Goal: Download file/media

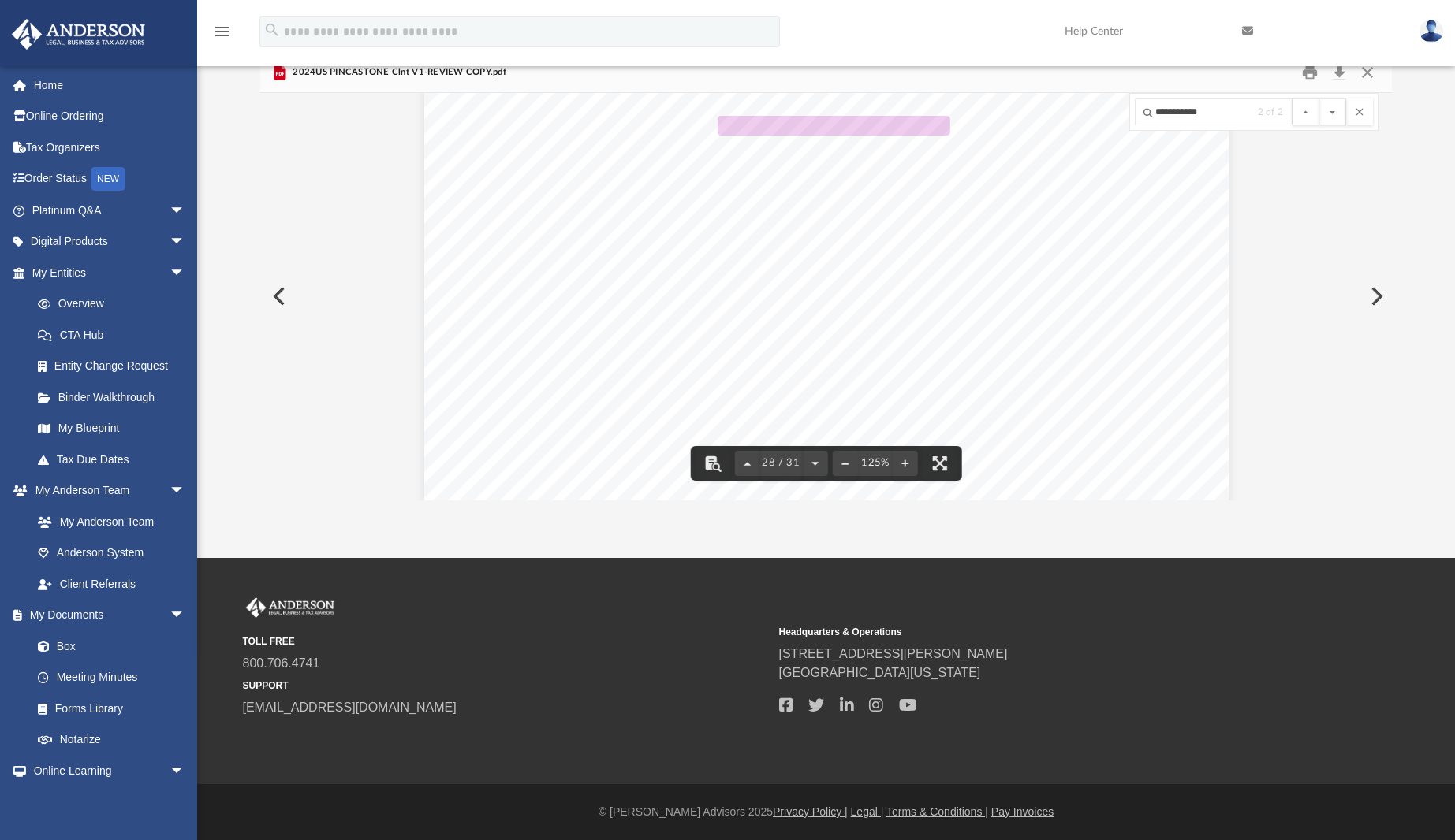
scroll to position [28796, 0]
drag, startPoint x: 1098, startPoint y: 235, endPoint x: 1162, endPoint y: 235, distance: 64.0
click at [1162, 235] on div "Increases: Decreases: Gain on Distributions: Carryover: Partner Number: Partner…" at bounding box center [827, 559] width 804 height 1041
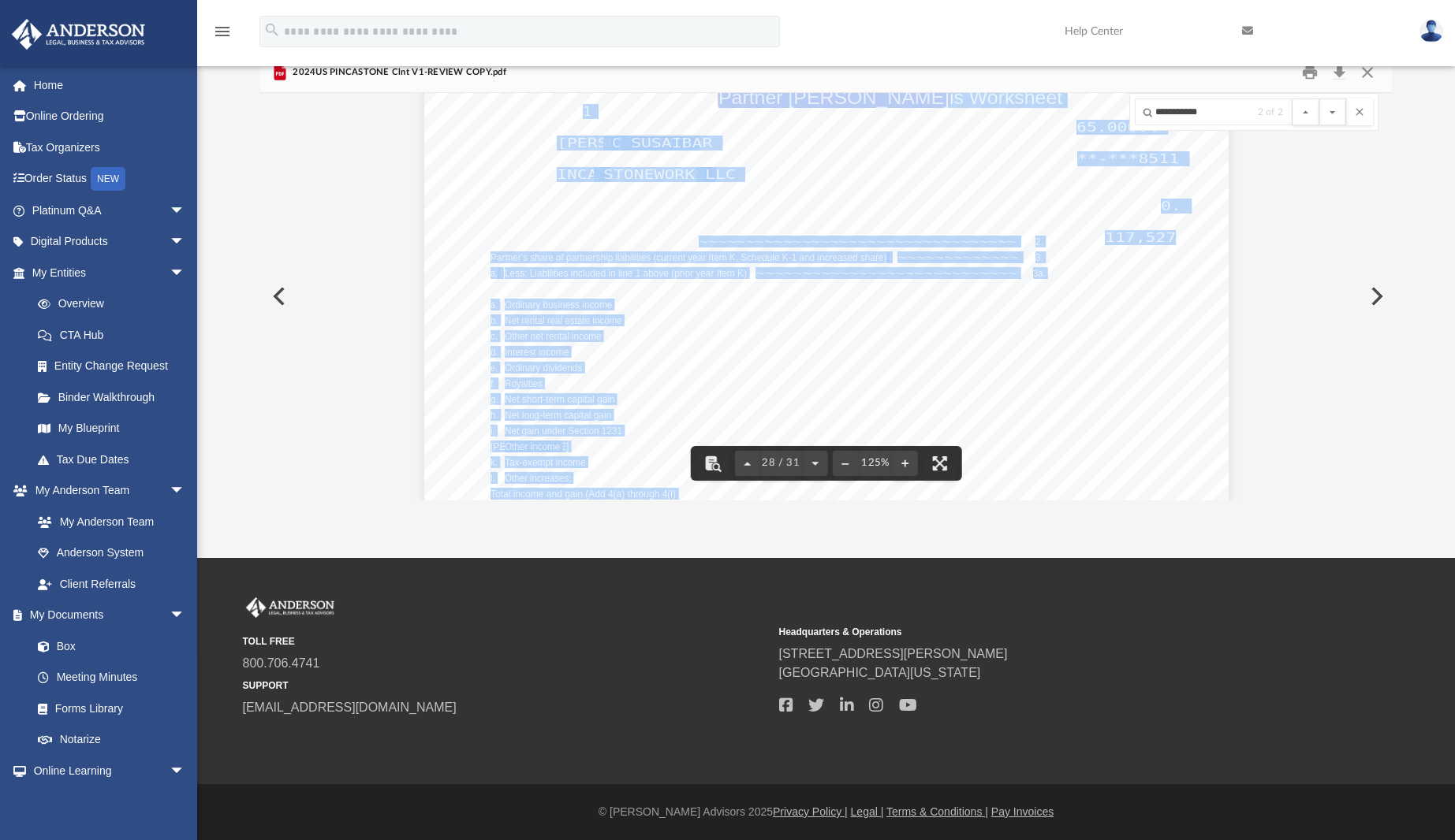
drag, startPoint x: 1162, startPoint y: 235, endPoint x: 1096, endPoint y: 235, distance: 66.0
click at [1096, 235] on div "Increases: Decreases: Gain on Distributions: Carryover: Partner Number: Partner…" at bounding box center [827, 559] width 804 height 1041
drag, startPoint x: 1096, startPoint y: 235, endPoint x: 1237, endPoint y: 230, distance: 141.1
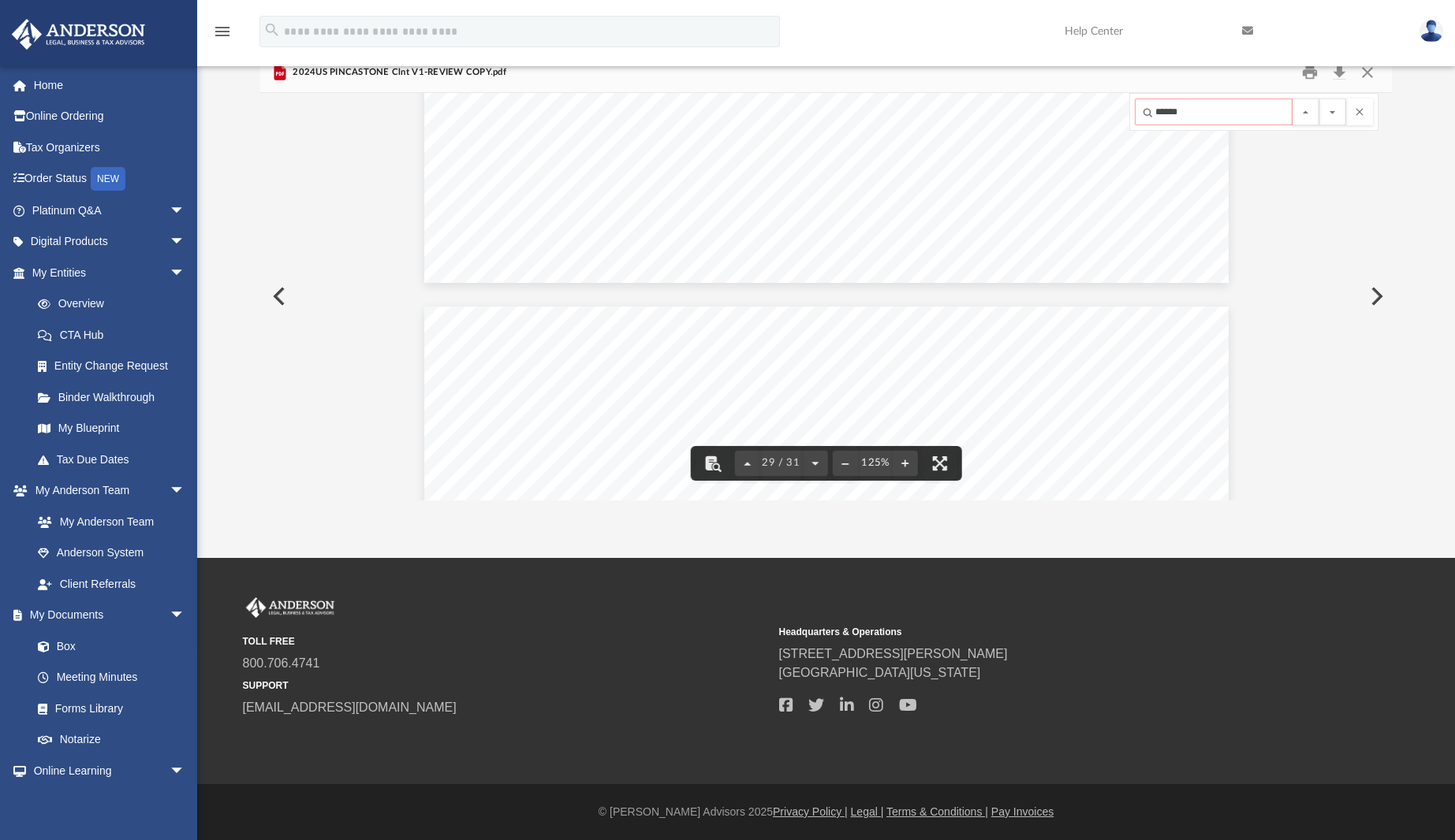
scroll to position [29605, 0]
click at [1173, 113] on input "******" at bounding box center [1213, 112] width 158 height 27
type input "******"
click at [1319, 99] on button "File preview" at bounding box center [1332, 112] width 27 height 27
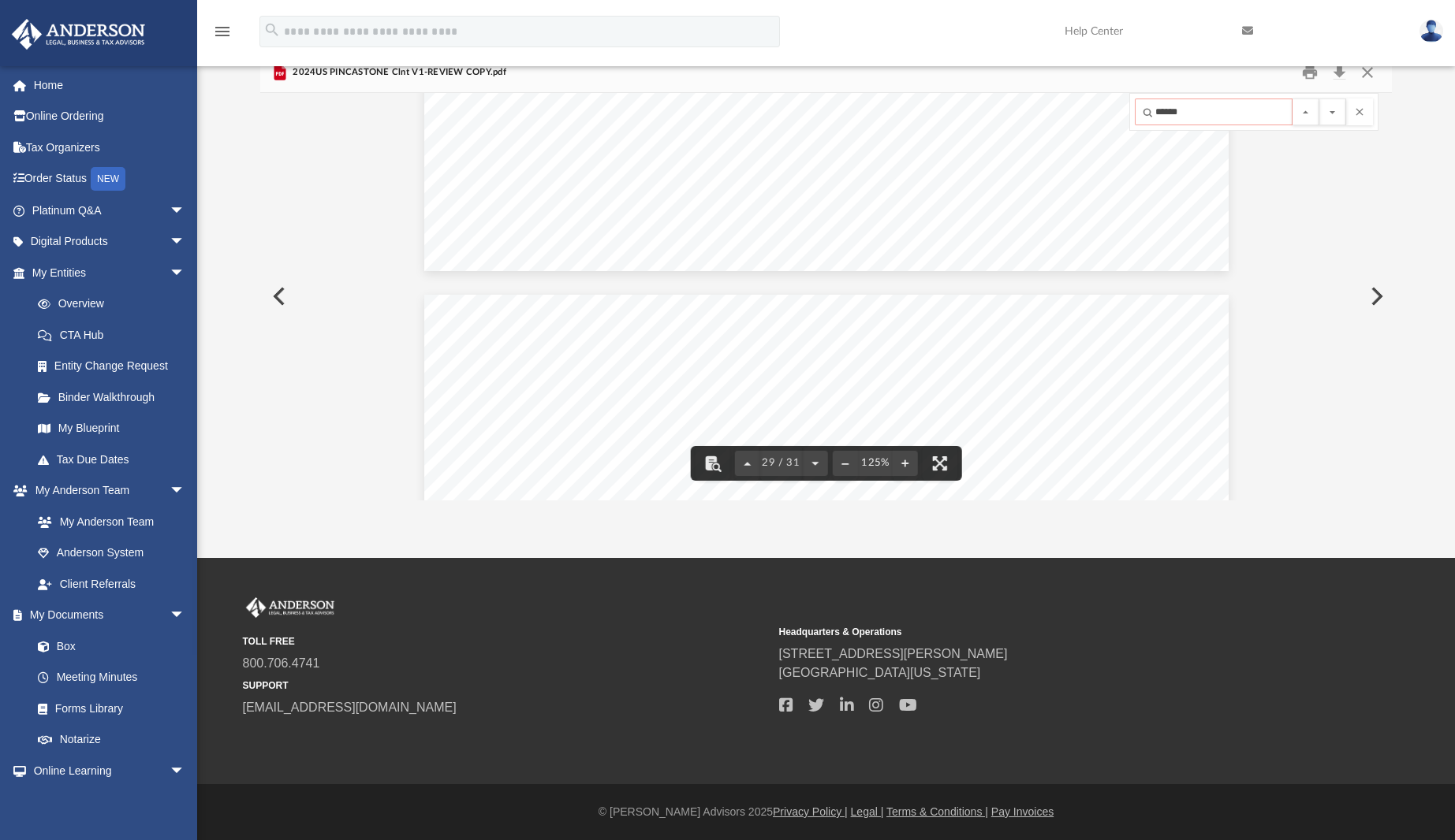
click at [1170, 111] on input "******" at bounding box center [1213, 112] width 158 height 27
type input "*****"
click at [1319, 99] on button "File preview" at bounding box center [1332, 112] width 27 height 27
click at [1334, 111] on button "File preview" at bounding box center [1332, 112] width 27 height 27
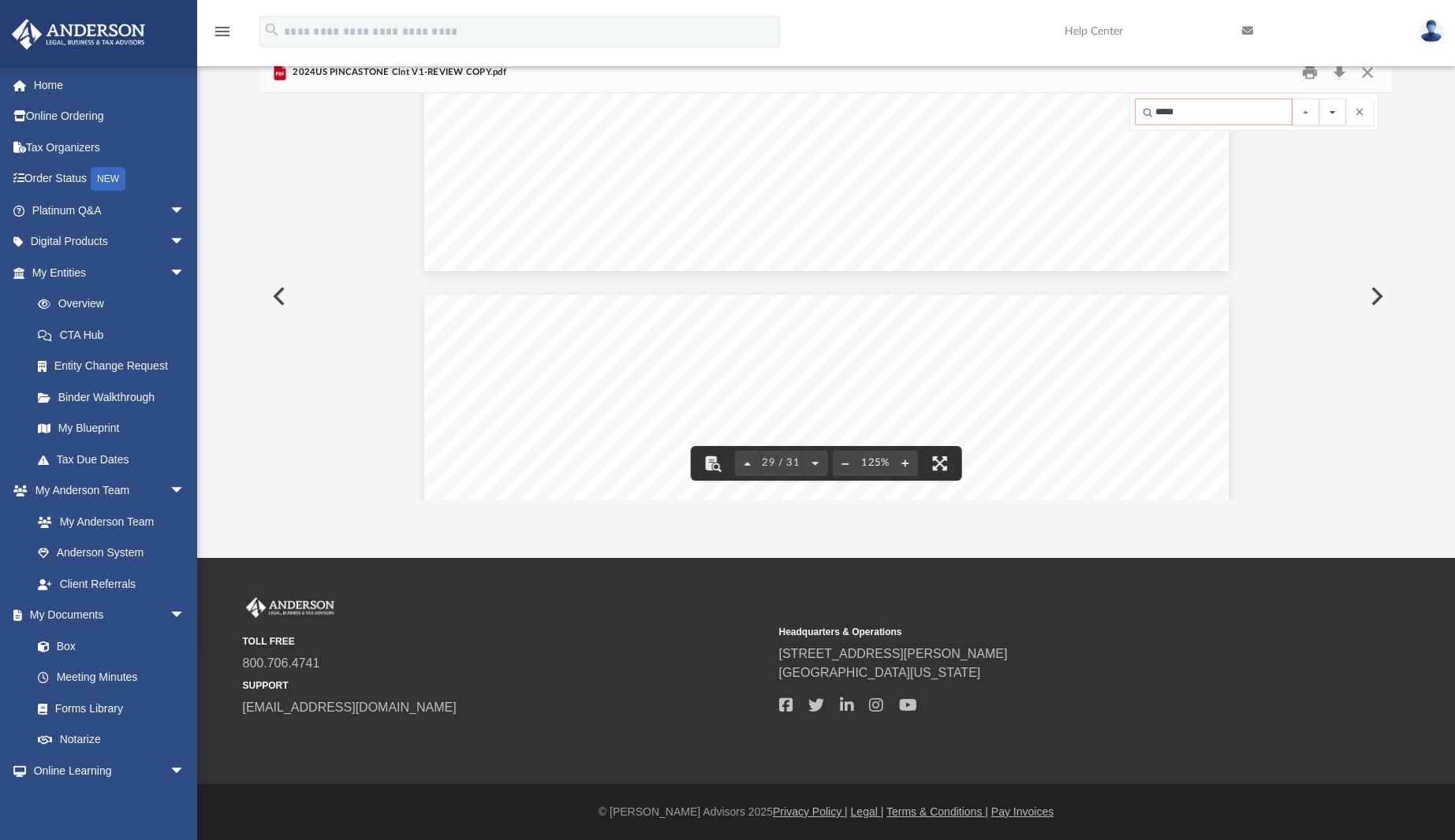
click at [1338, 111] on button "File preview" at bounding box center [1332, 112] width 27 height 27
click at [1312, 116] on button "File preview" at bounding box center [1305, 112] width 27 height 27
click at [1313, 113] on button "File preview" at bounding box center [1305, 112] width 27 height 27
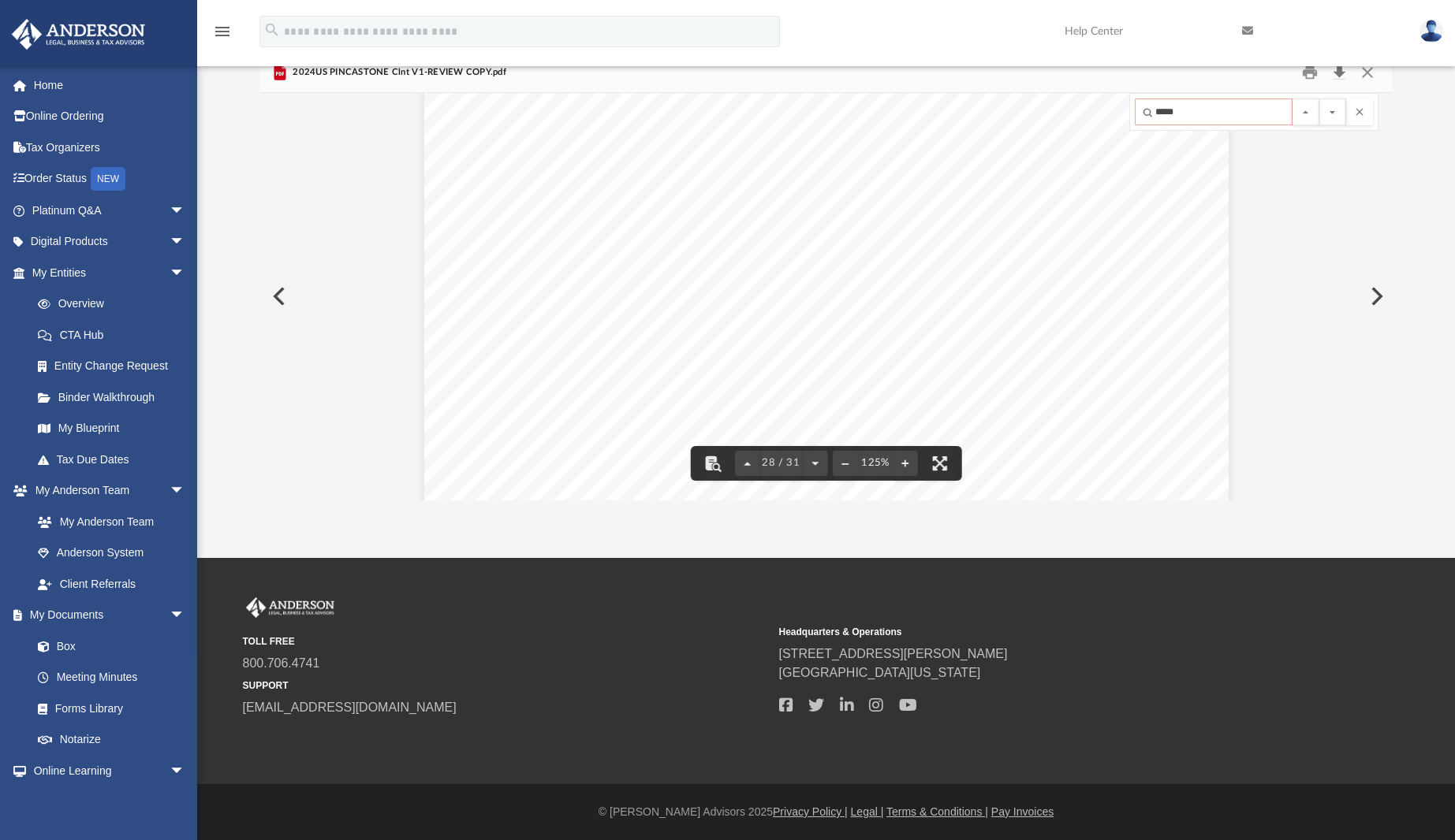
click at [1339, 75] on button "Download" at bounding box center [1339, 72] width 28 height 24
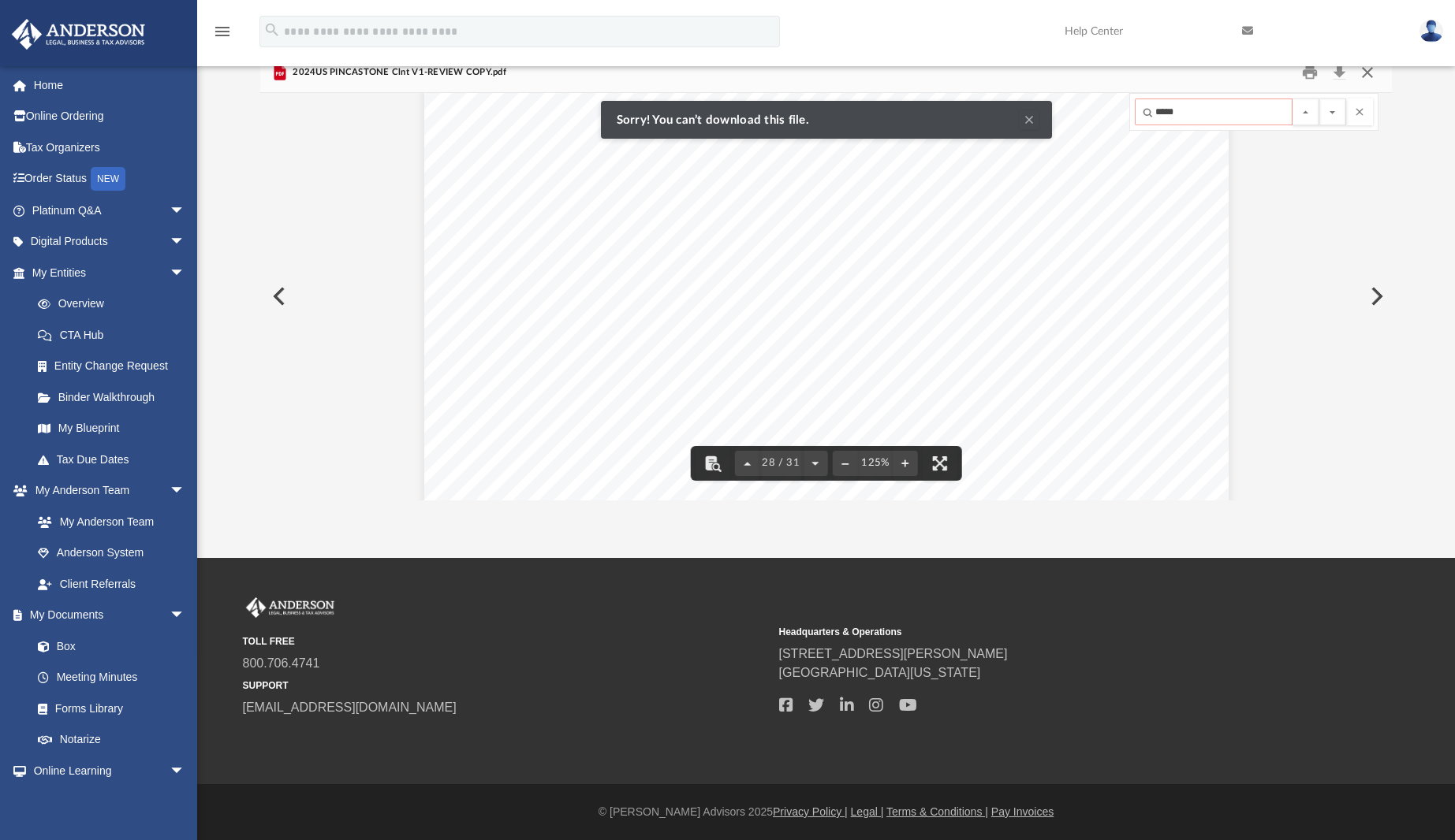
click at [1371, 78] on button "Close" at bounding box center [1367, 72] width 28 height 24
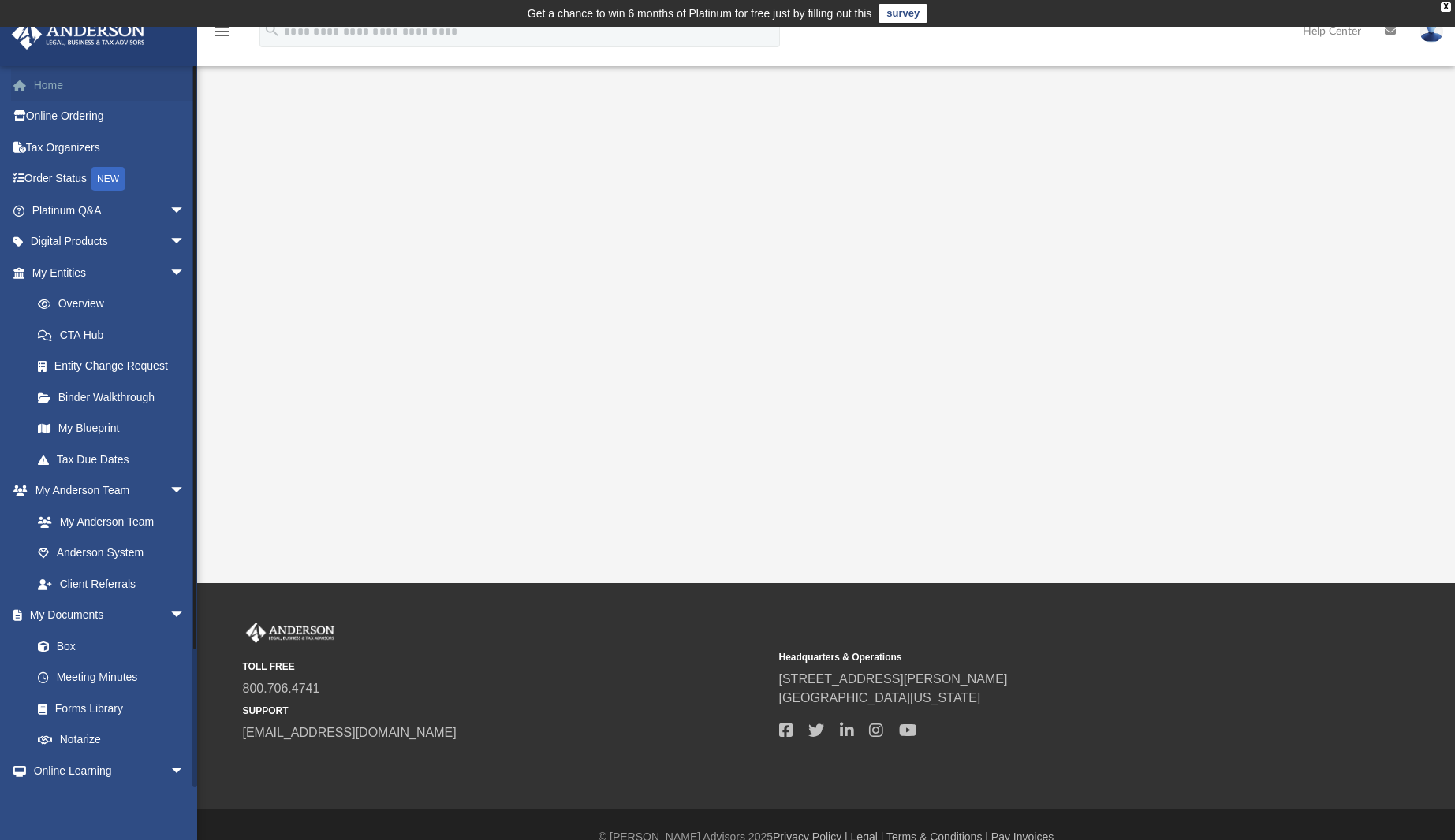
click at [47, 88] on link "Home" at bounding box center [110, 85] width 198 height 32
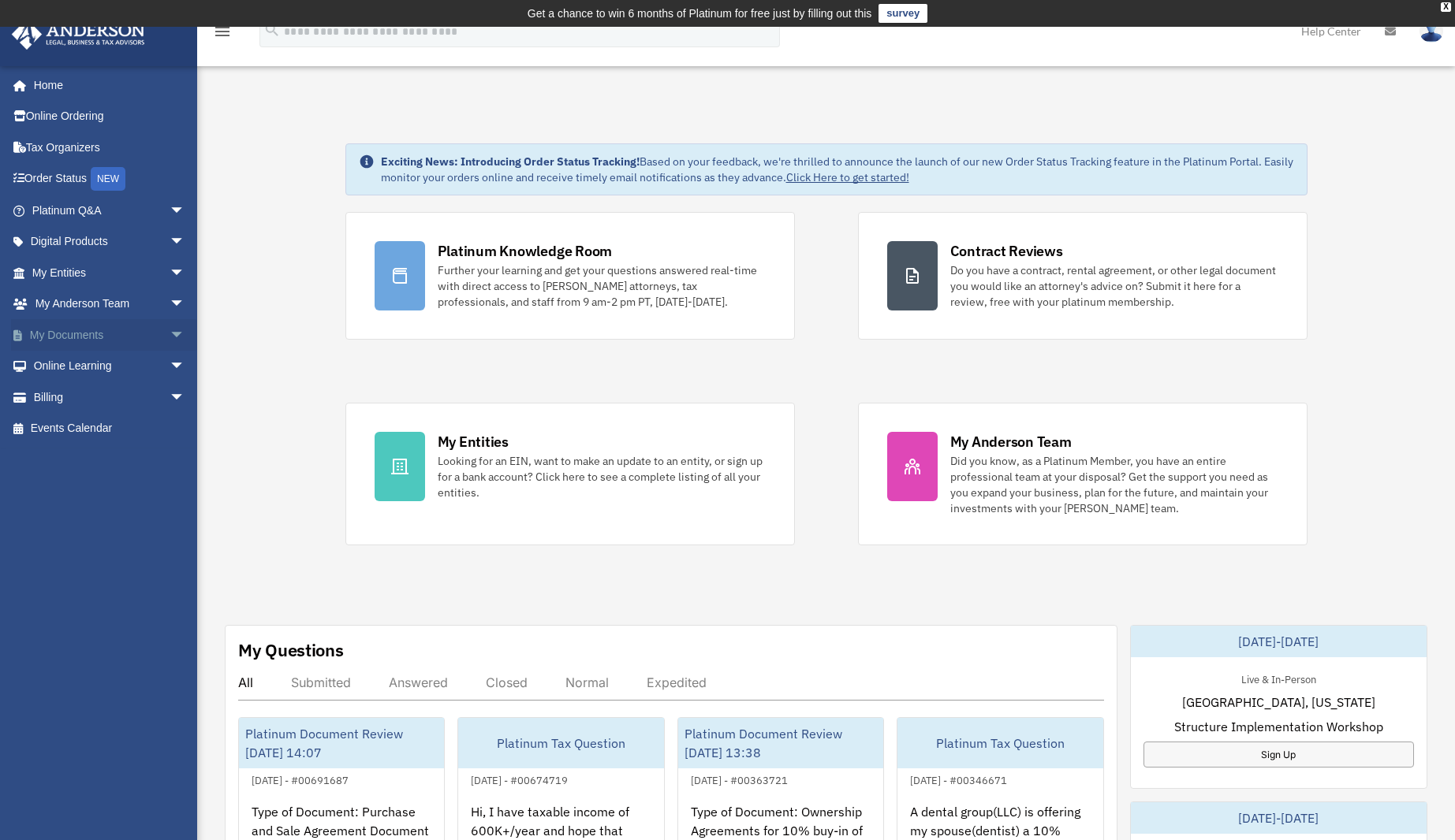
click at [170, 331] on span "arrow_drop_down" at bounding box center [185, 336] width 32 height 32
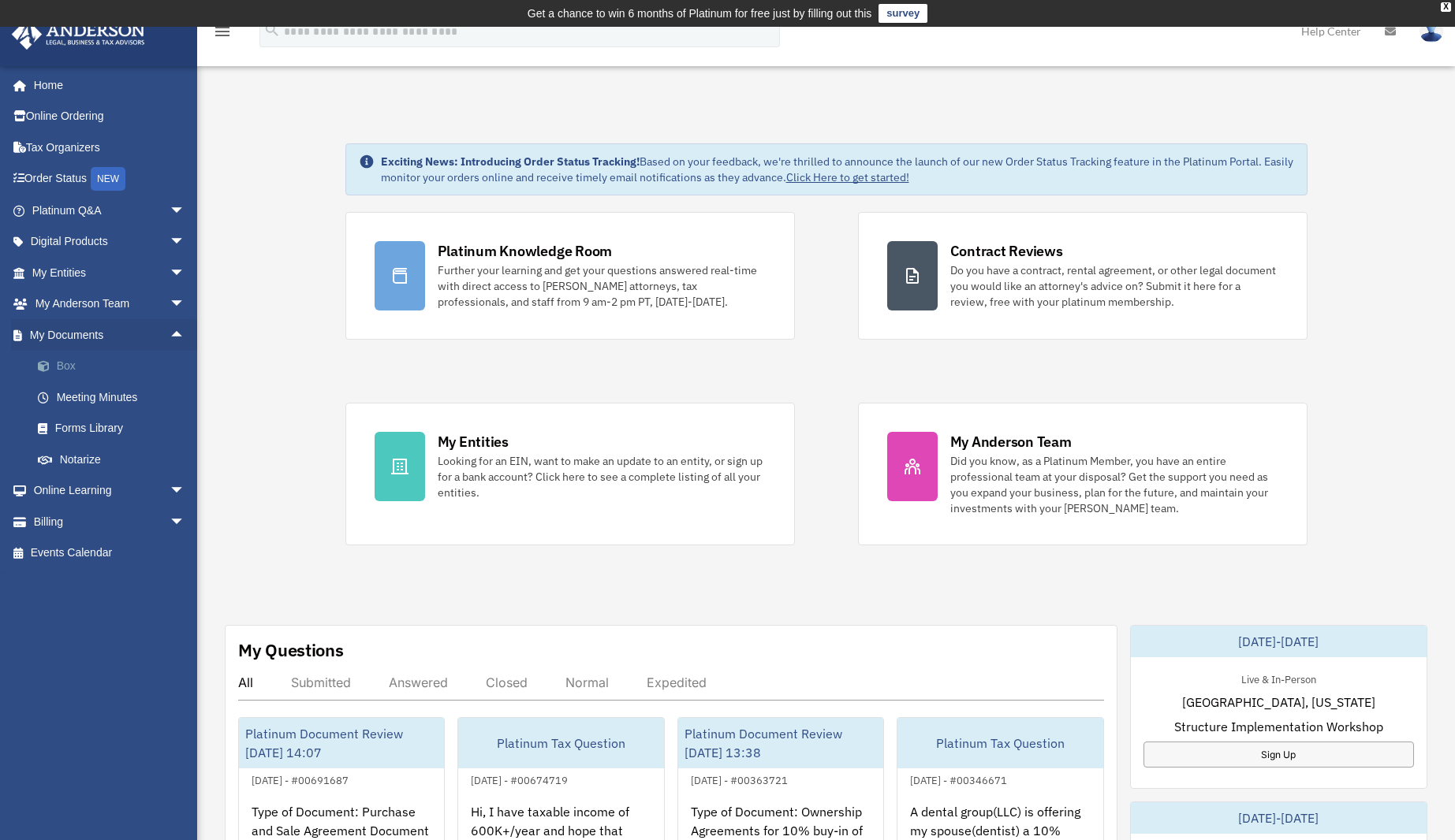
click at [58, 365] on link "Box" at bounding box center [115, 366] width 187 height 32
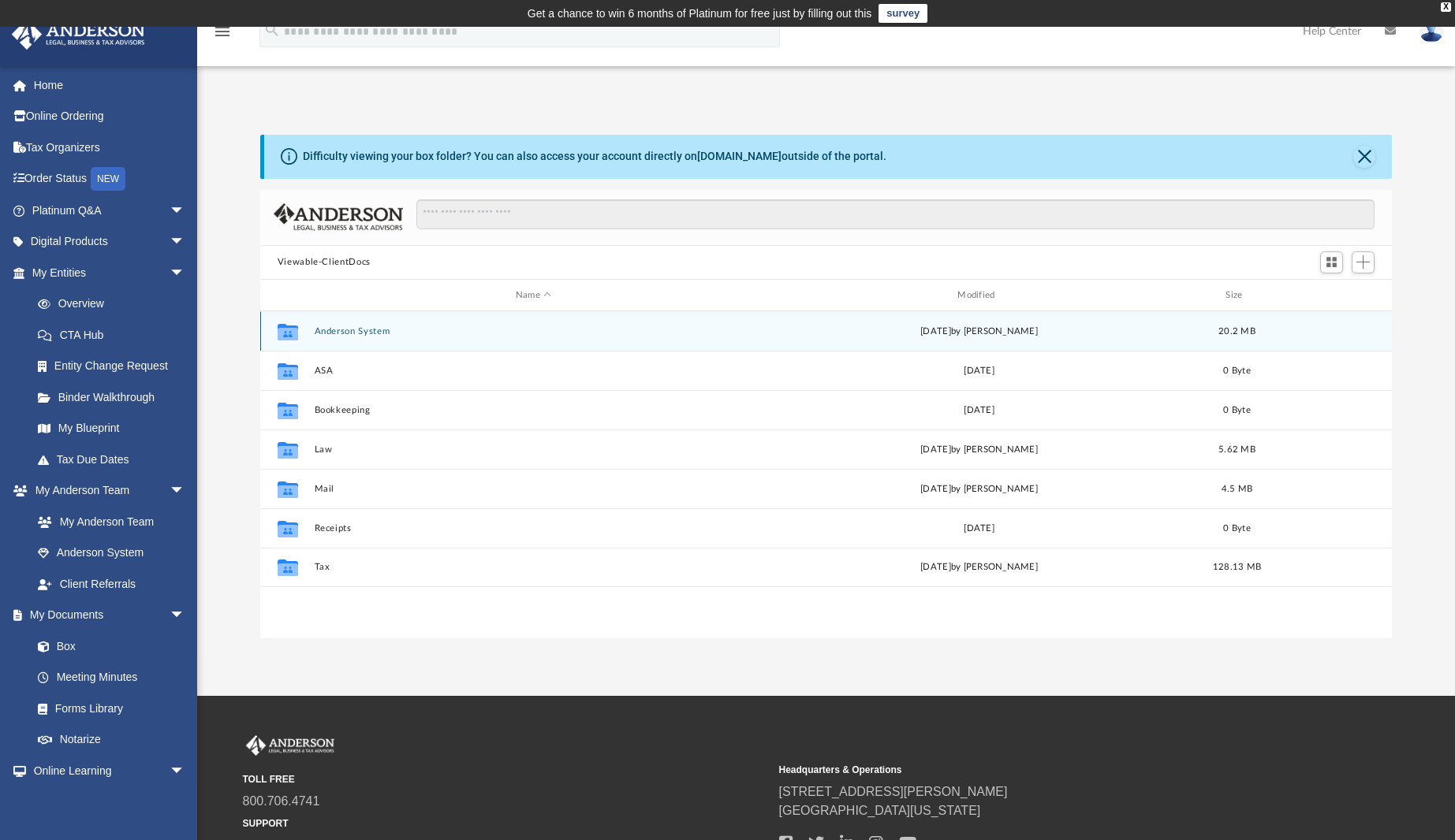
scroll to position [347, 1119]
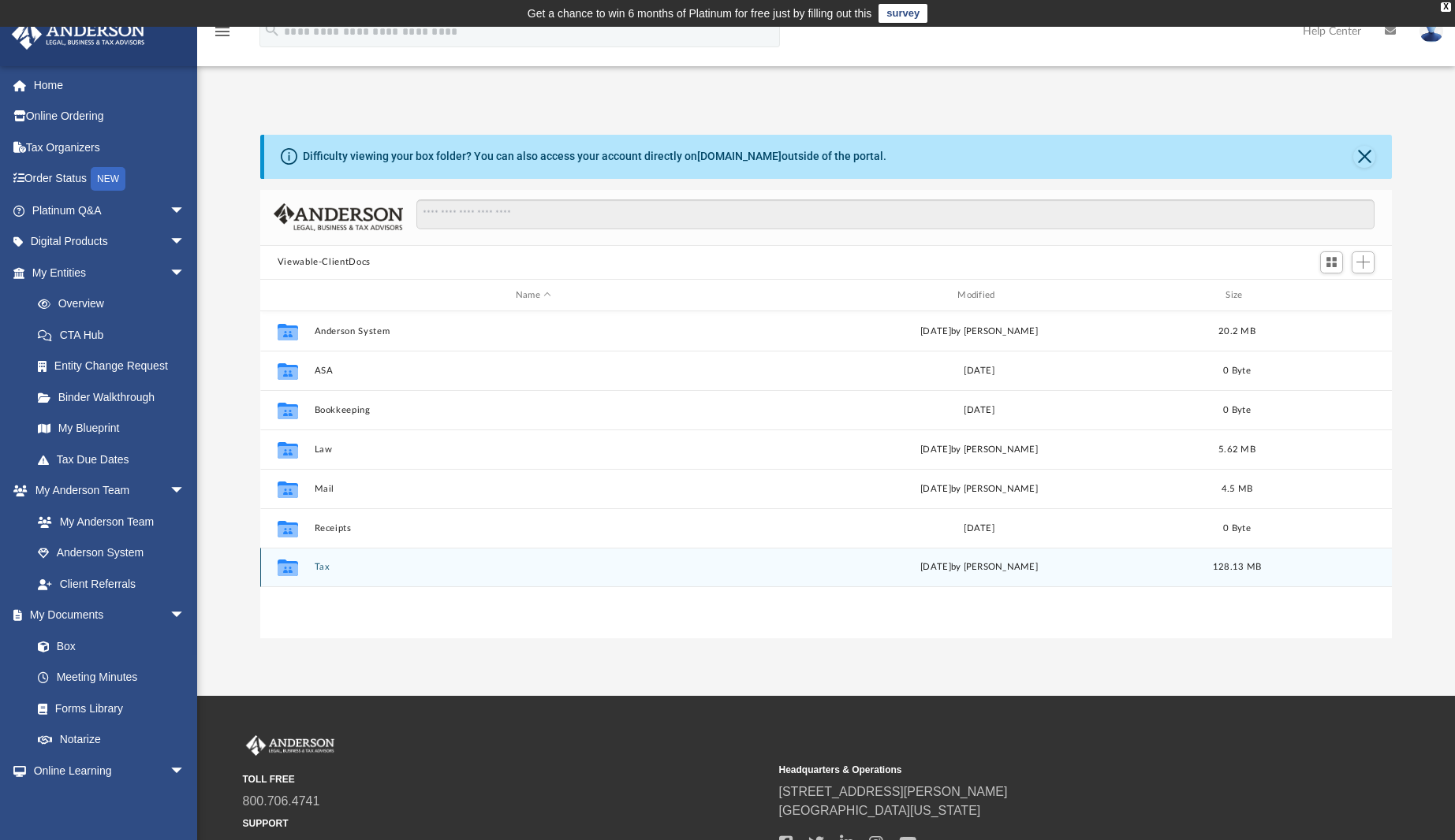
click at [325, 568] on button "Tax" at bounding box center [533, 568] width 438 height 11
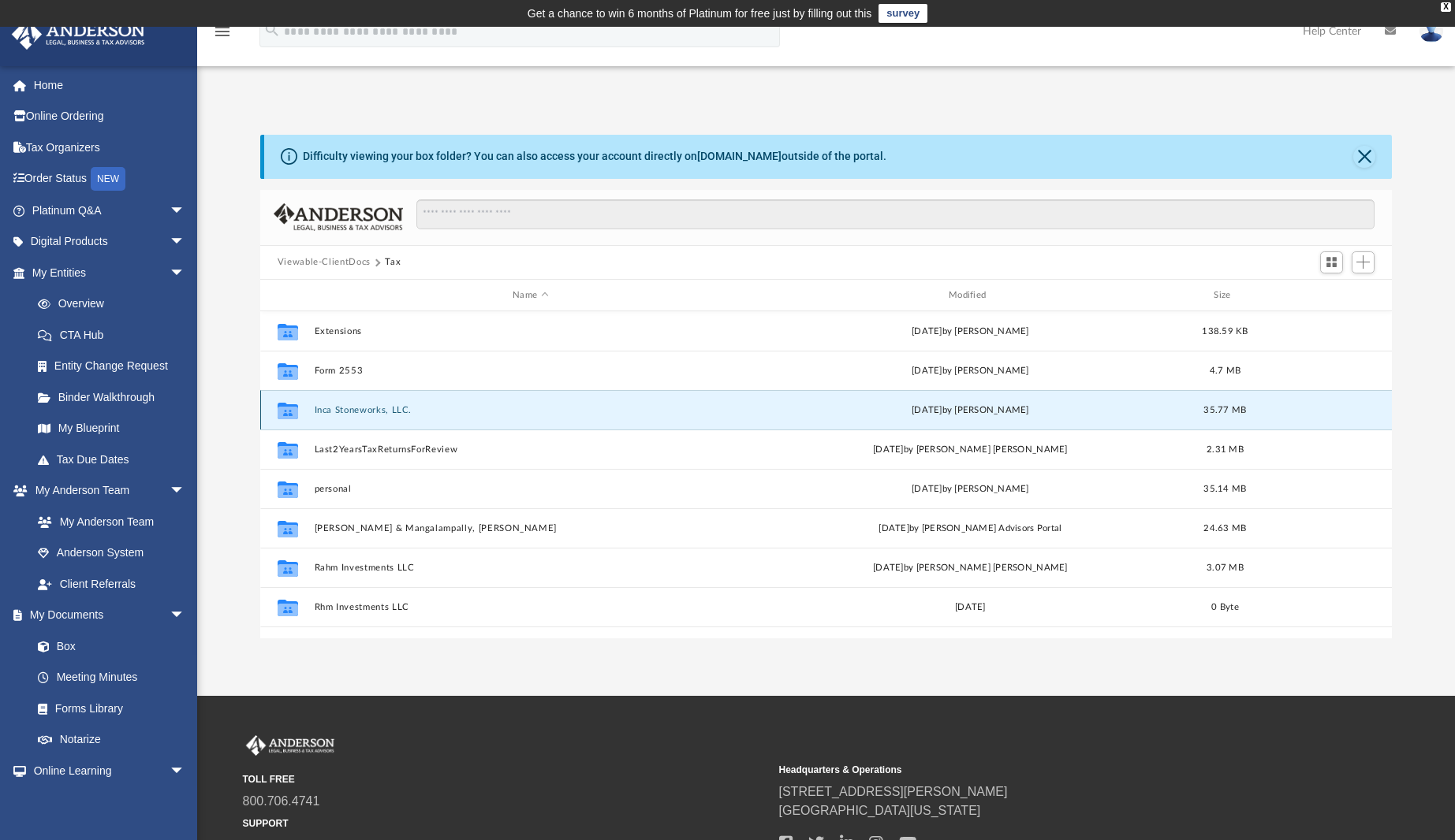
click at [391, 408] on button "Inca Stoneworks, LLC." at bounding box center [530, 410] width 433 height 11
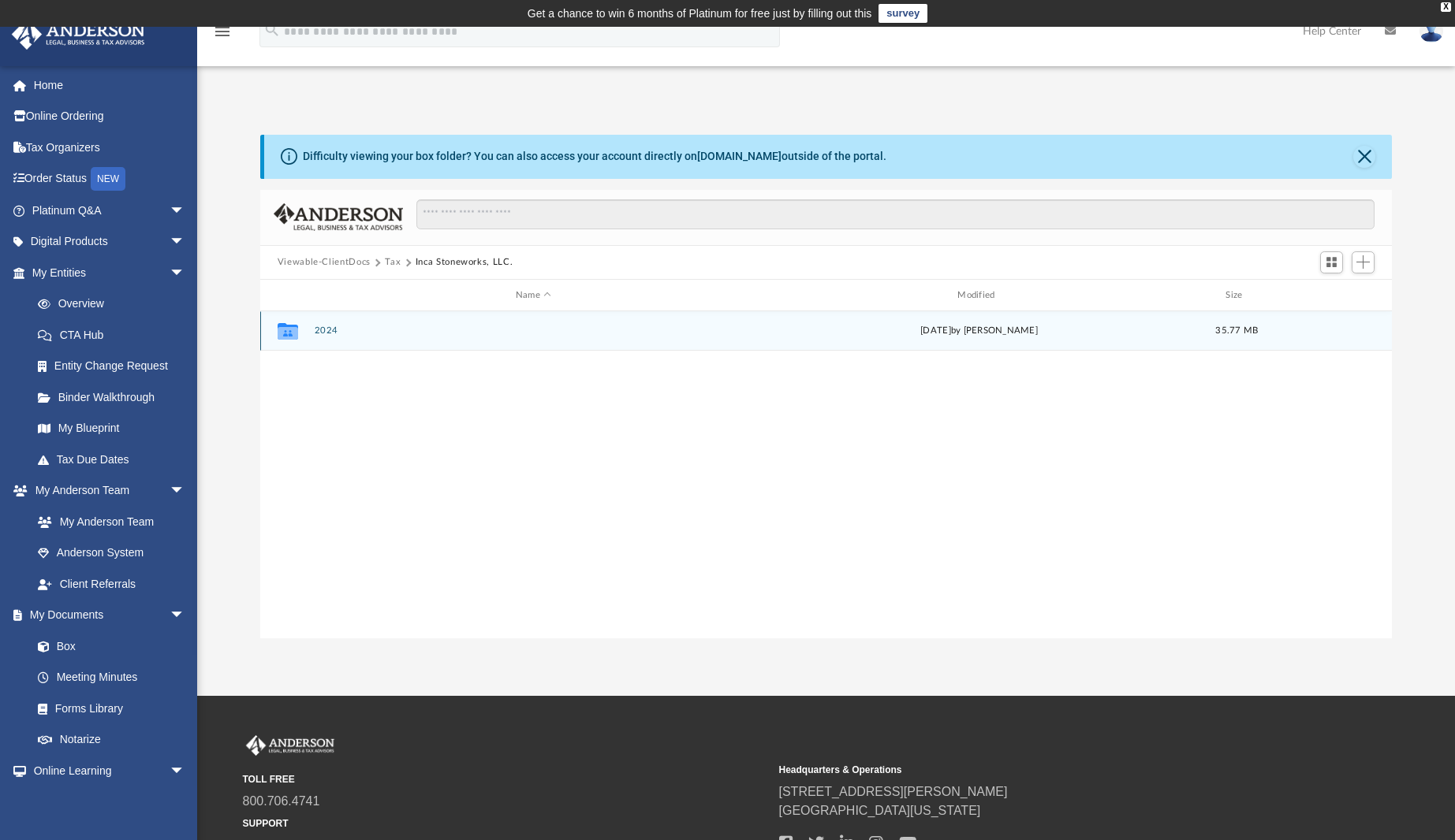
click at [325, 331] on button "2024" at bounding box center [533, 331] width 438 height 11
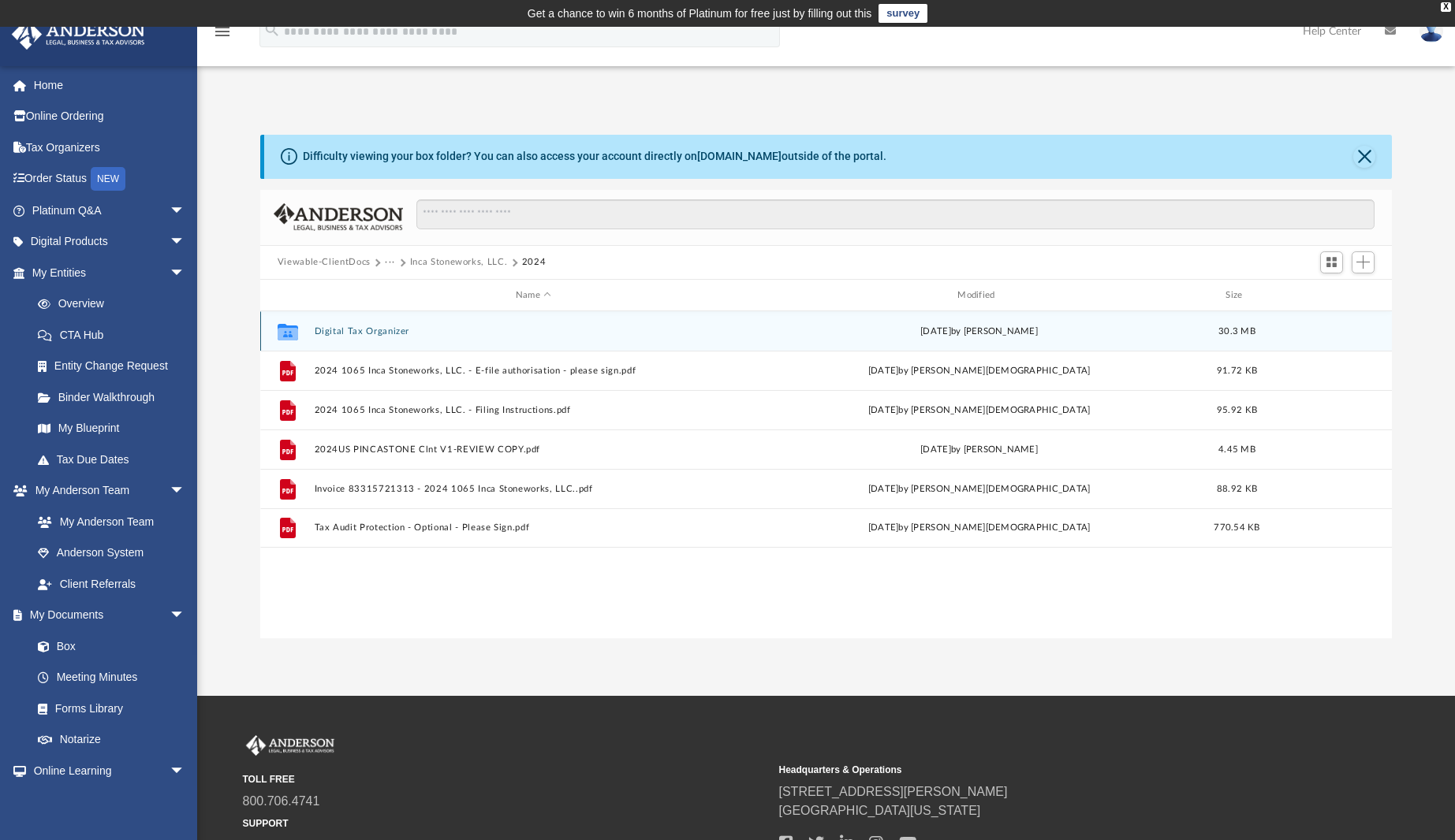
click at [353, 331] on button "Digital Tax Organizer" at bounding box center [533, 331] width 438 height 11
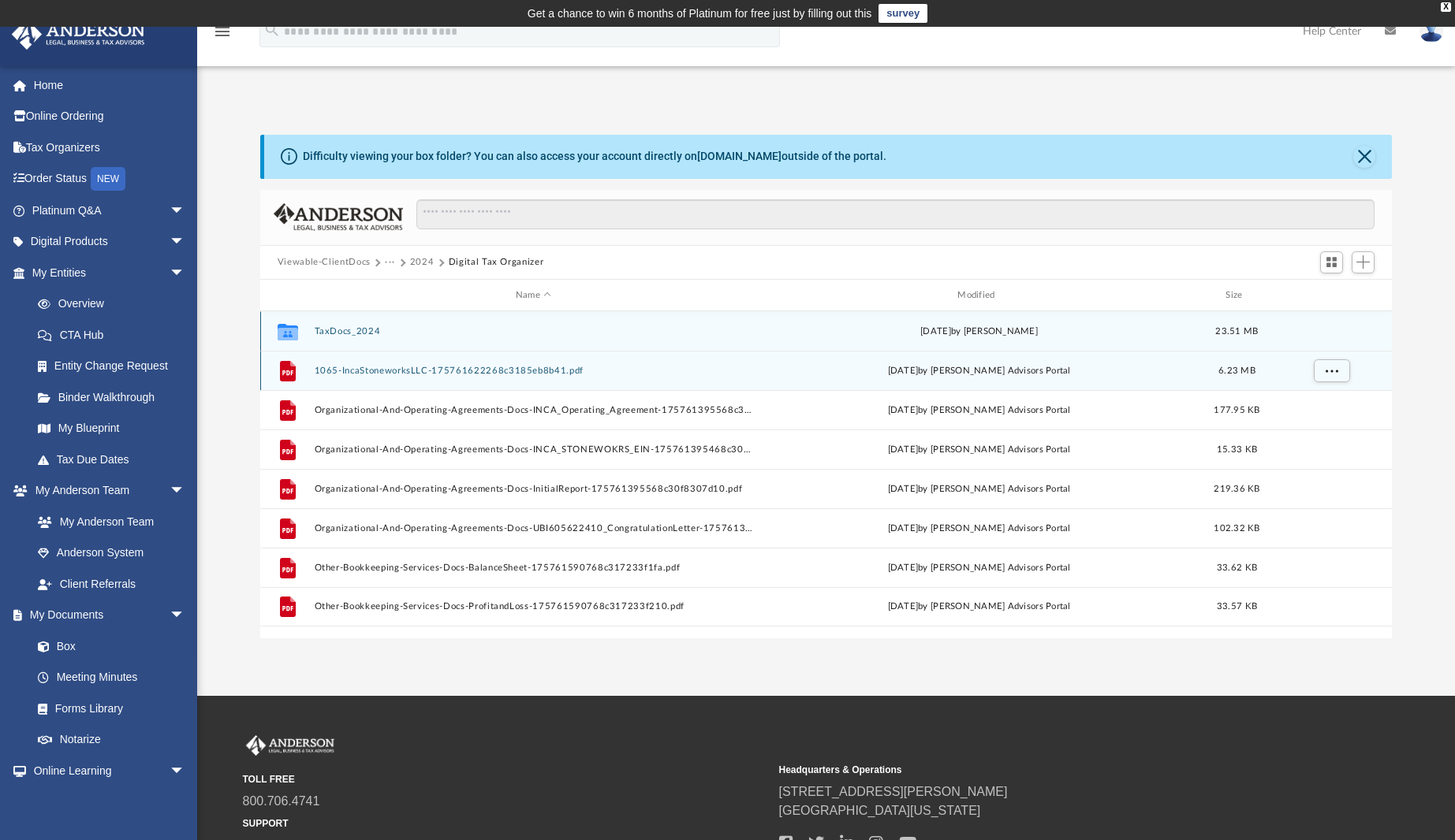
scroll to position [78, 0]
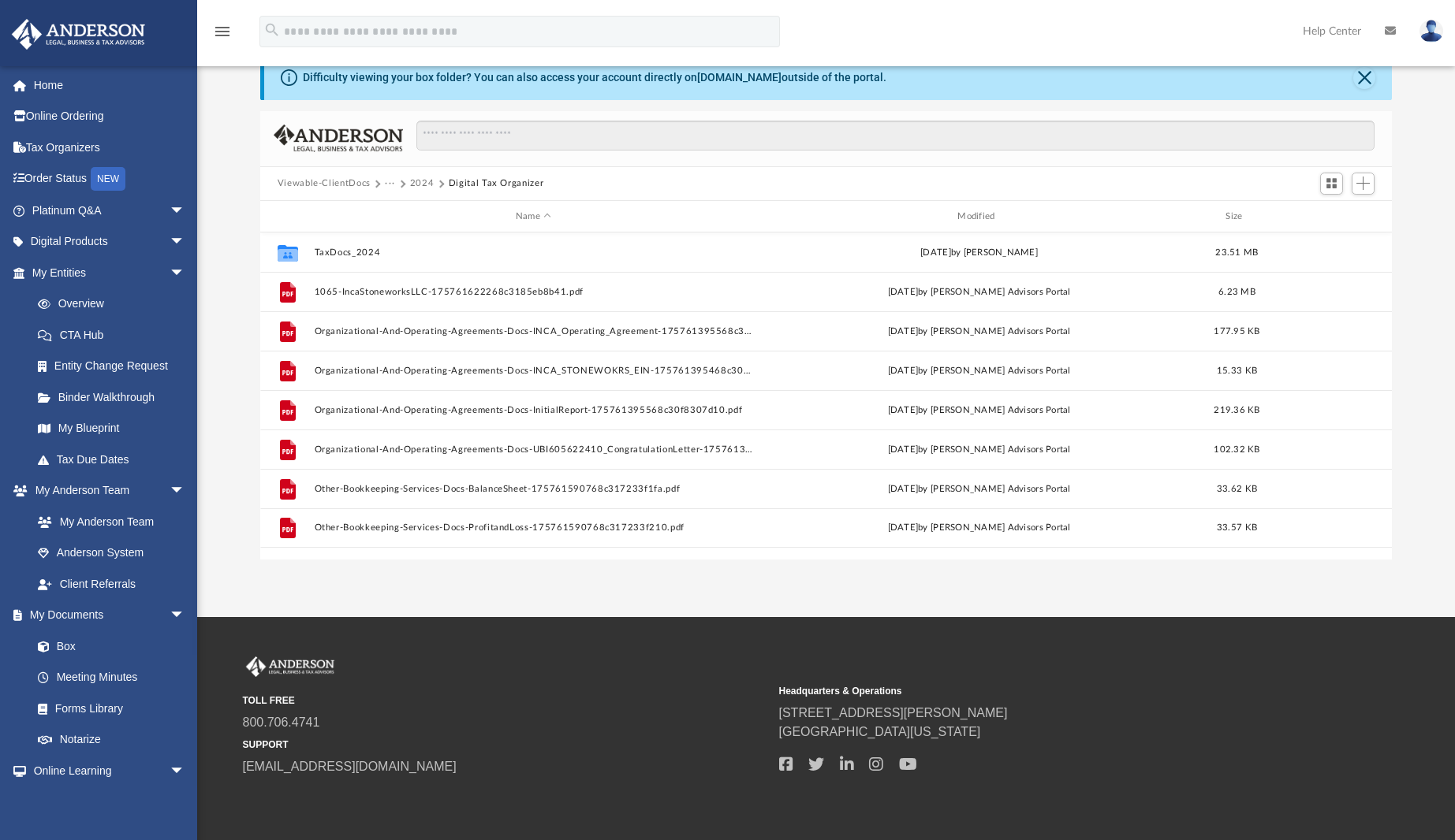
click at [420, 179] on button "2024" at bounding box center [422, 184] width 24 height 15
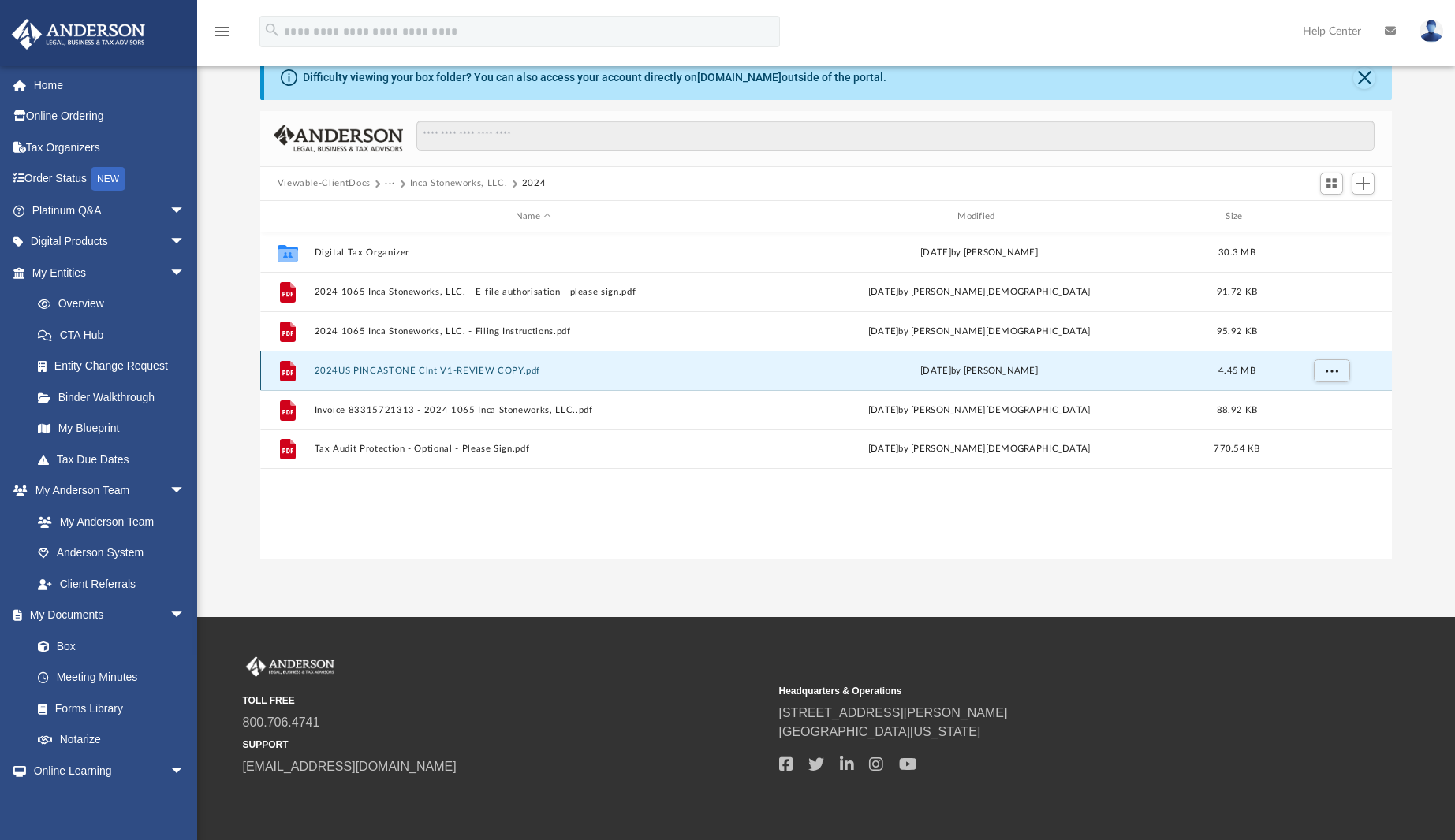
click at [477, 366] on button "2024US PINCASTONE Clnt V1-REVIEW COPY.pdf" at bounding box center [533, 370] width 438 height 11
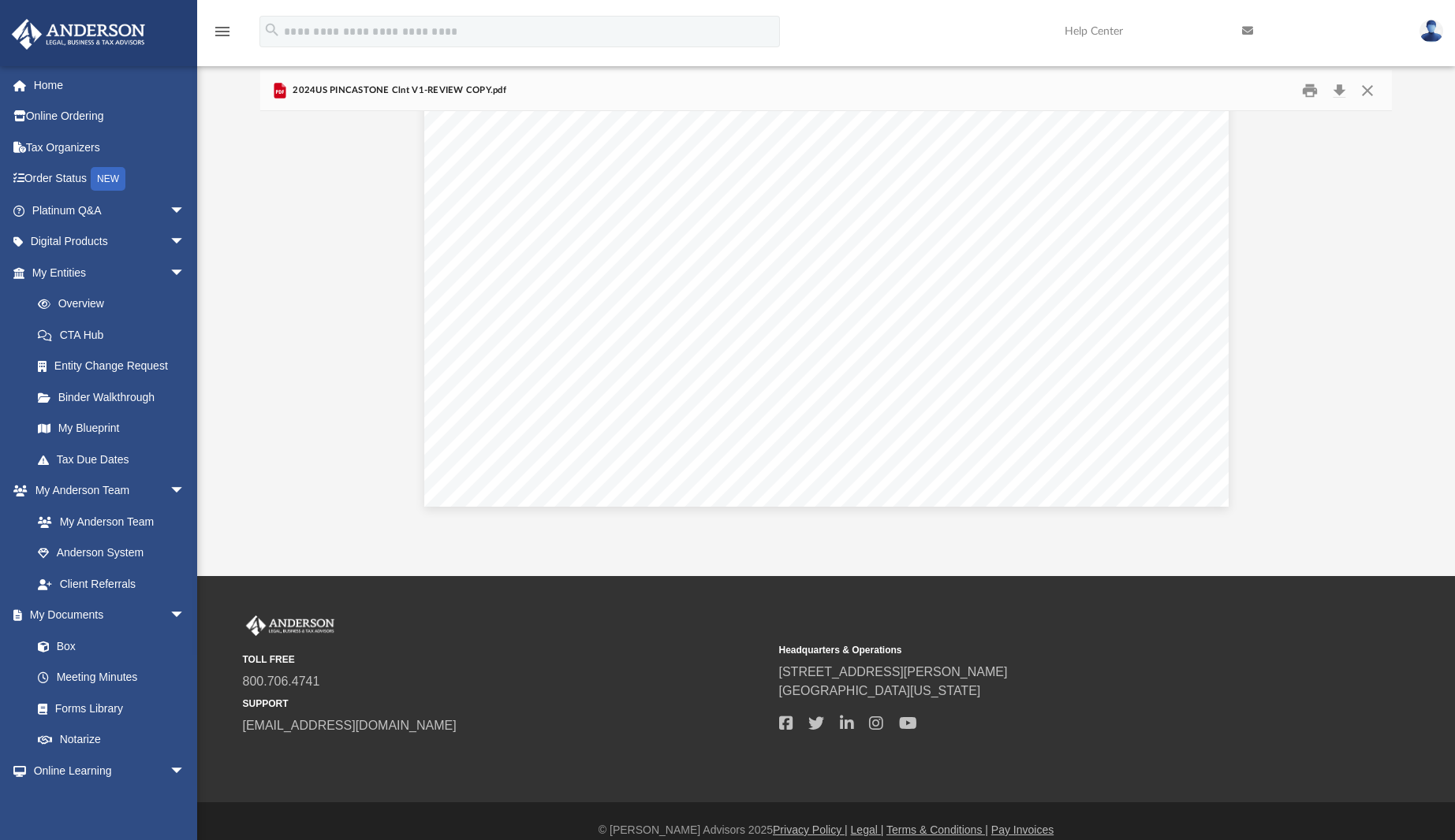
scroll to position [138, 0]
